Goal: Task Accomplishment & Management: Complete application form

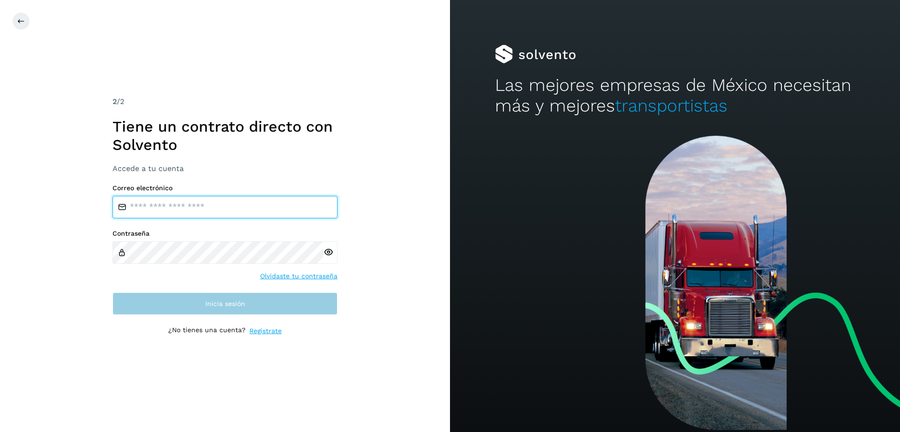
type input "**********"
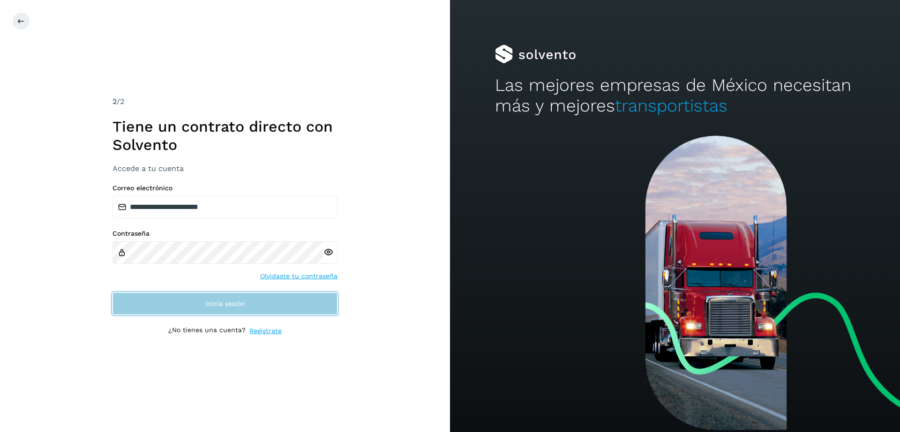
click at [212, 295] on button "Inicia sesión" at bounding box center [225, 304] width 225 height 23
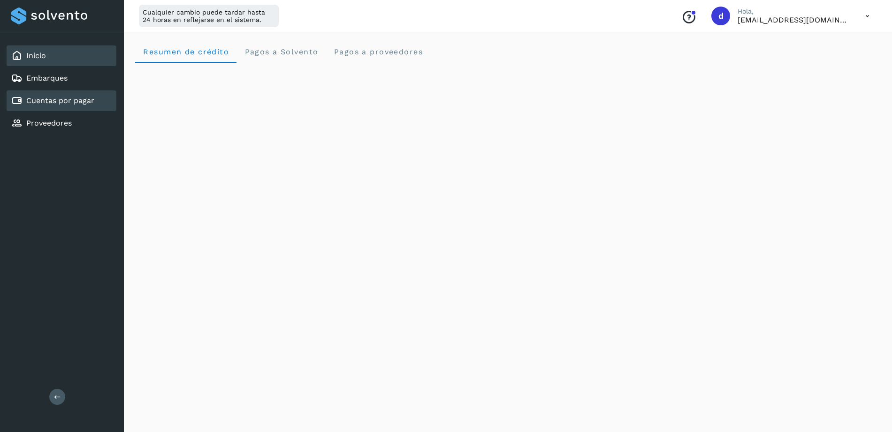
click at [60, 103] on link "Cuentas por pagar" at bounding box center [60, 100] width 68 height 9
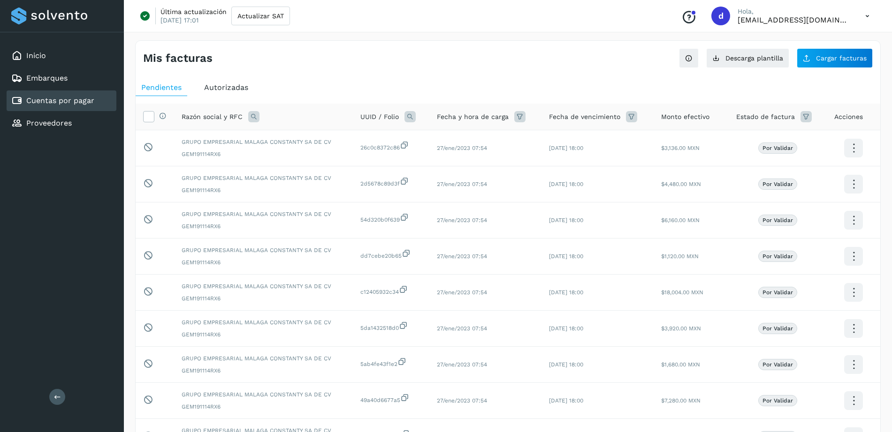
click at [423, 66] on div "Mis facturas Ver instrucciones para cargar Facturas Descarga plantilla Cargar f…" at bounding box center [508, 54] width 744 height 27
click at [829, 64] on button "Cargar facturas" at bounding box center [834, 58] width 76 height 20
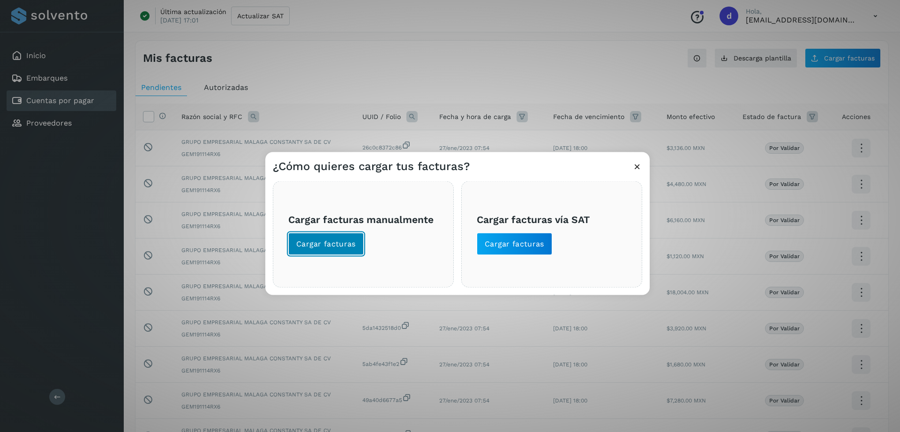
click at [294, 242] on button "Cargar facturas" at bounding box center [326, 244] width 76 height 23
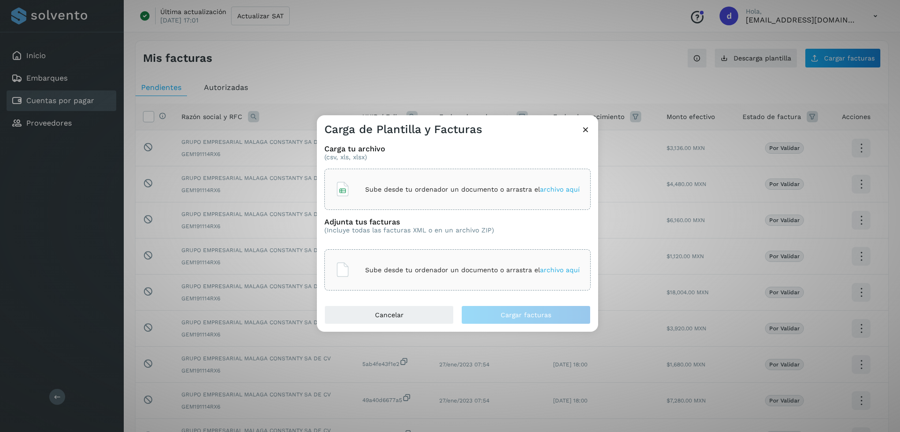
click at [603, 30] on div "Carga de Plantilla y Facturas Carga tu archivo (csv, xls, xlsx) Sube desde tu o…" at bounding box center [450, 216] width 900 height 432
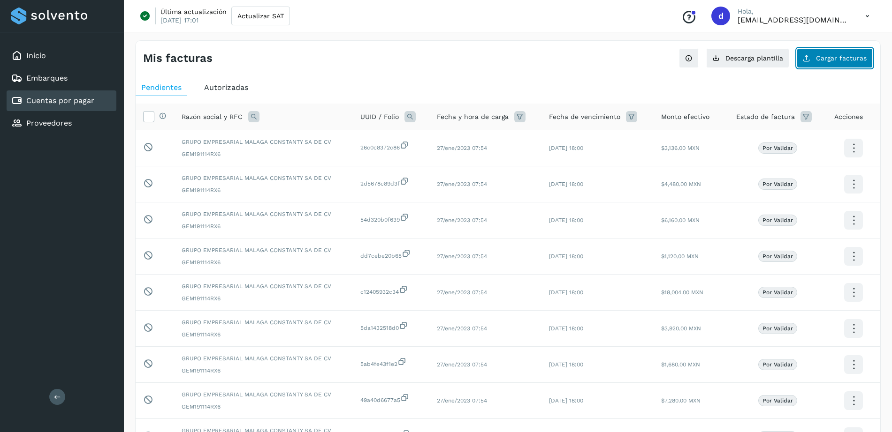
click at [856, 53] on button "Cargar facturas" at bounding box center [834, 58] width 76 height 20
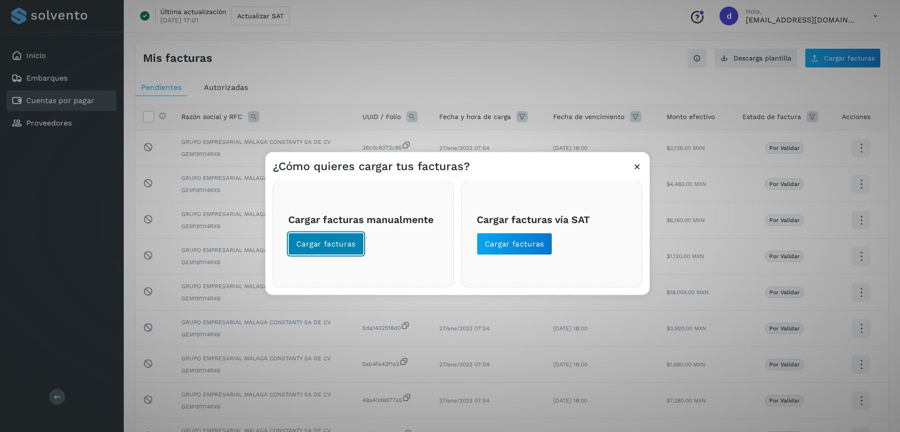
click at [325, 246] on span "Cargar facturas" at bounding box center [326, 244] width 60 height 10
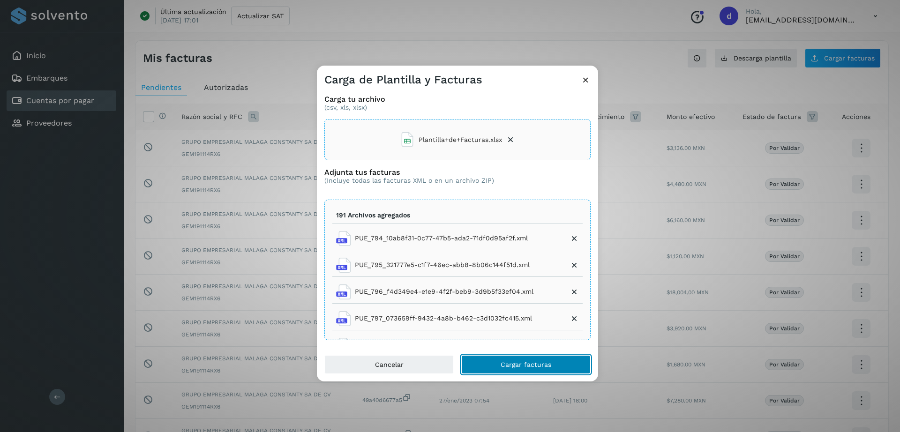
click at [564, 363] on button "Cargar facturas" at bounding box center [525, 365] width 129 height 19
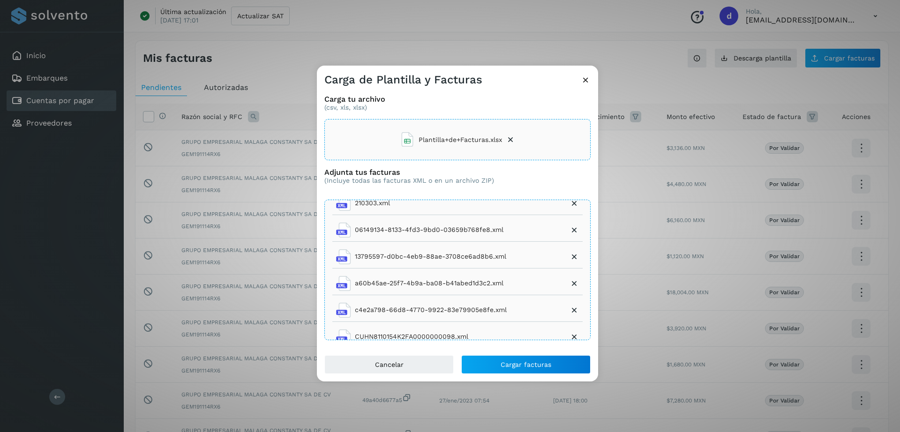
scroll to position [4989, 0]
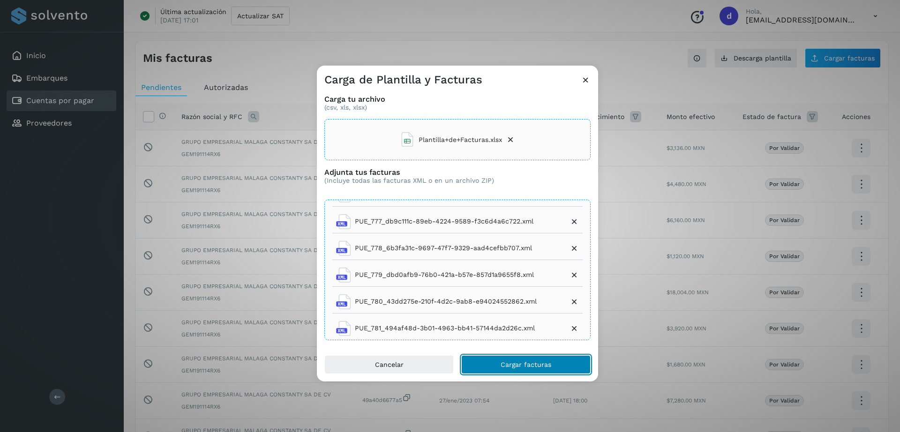
click at [503, 366] on span "Cargar facturas" at bounding box center [526, 365] width 51 height 7
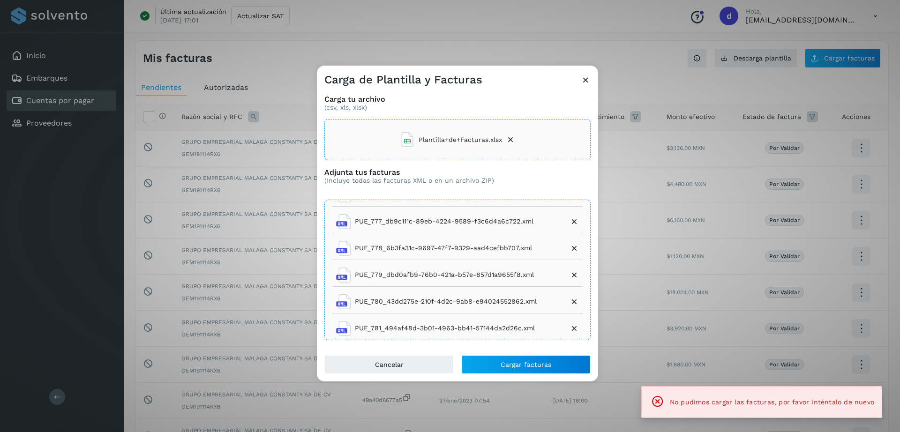
click at [585, 81] on icon at bounding box center [586, 80] width 10 height 10
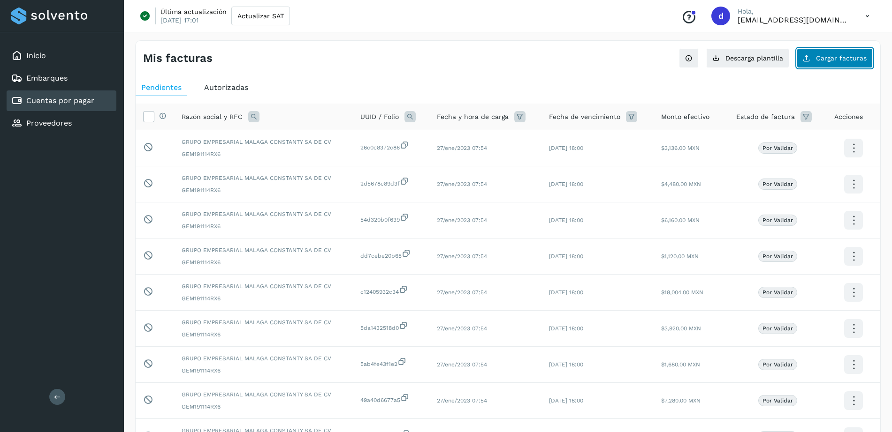
click at [832, 62] on button "Cargar facturas" at bounding box center [834, 58] width 76 height 20
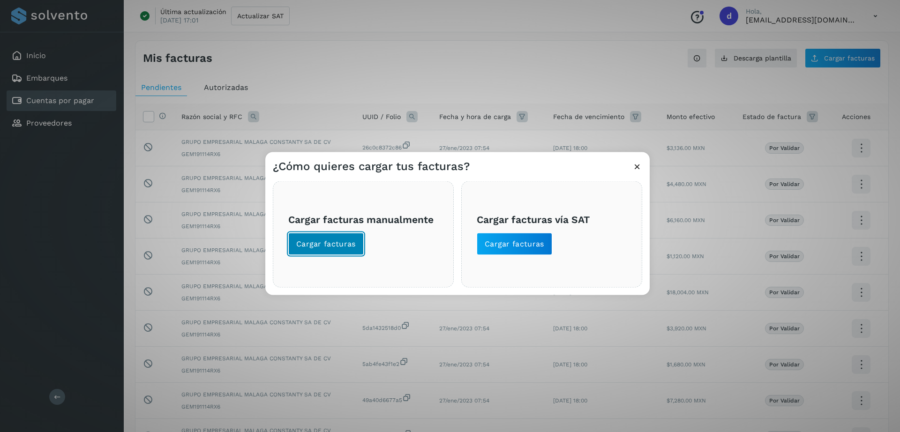
click at [340, 249] on span "Cargar facturas" at bounding box center [326, 244] width 60 height 10
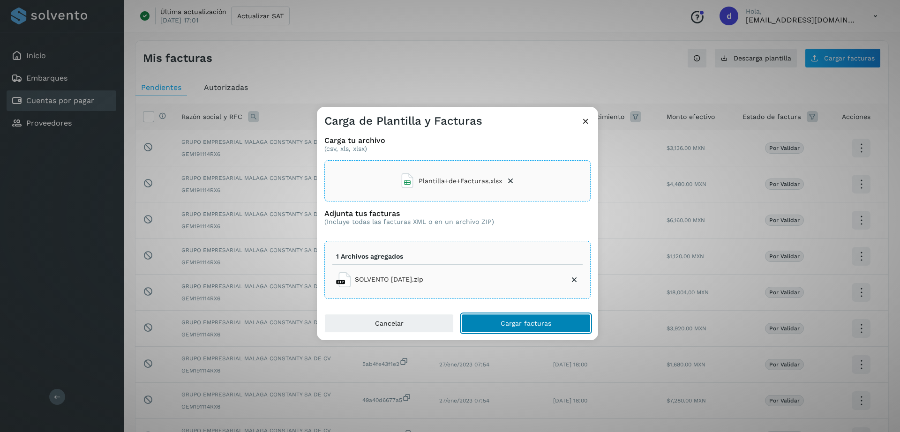
click at [485, 323] on button "Cargar facturas" at bounding box center [525, 323] width 129 height 19
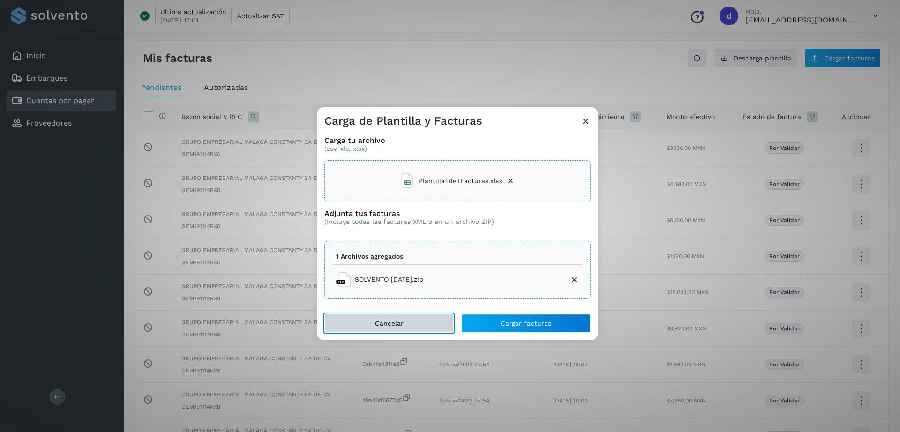
click at [377, 326] on span "Cancelar" at bounding box center [389, 323] width 29 height 7
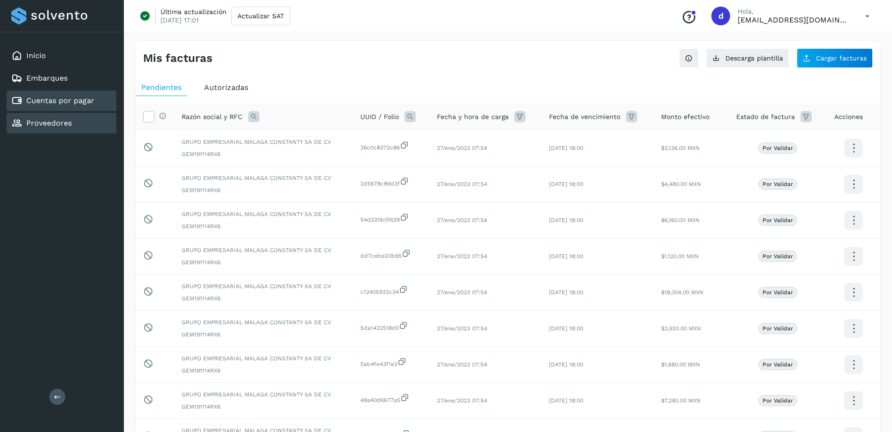
click at [53, 120] on link "Proveedores" at bounding box center [48, 123] width 45 height 9
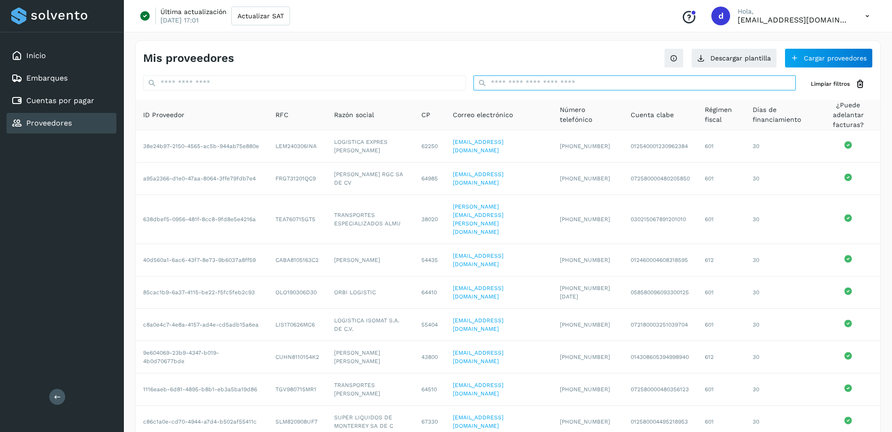
click at [642, 87] on input "text" at bounding box center [634, 83] width 323 height 15
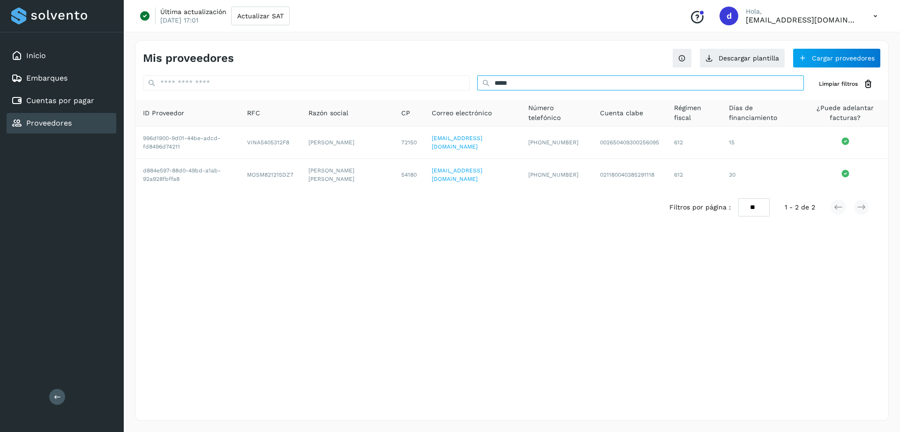
type input "*****"
